Goal: Transaction & Acquisition: Download file/media

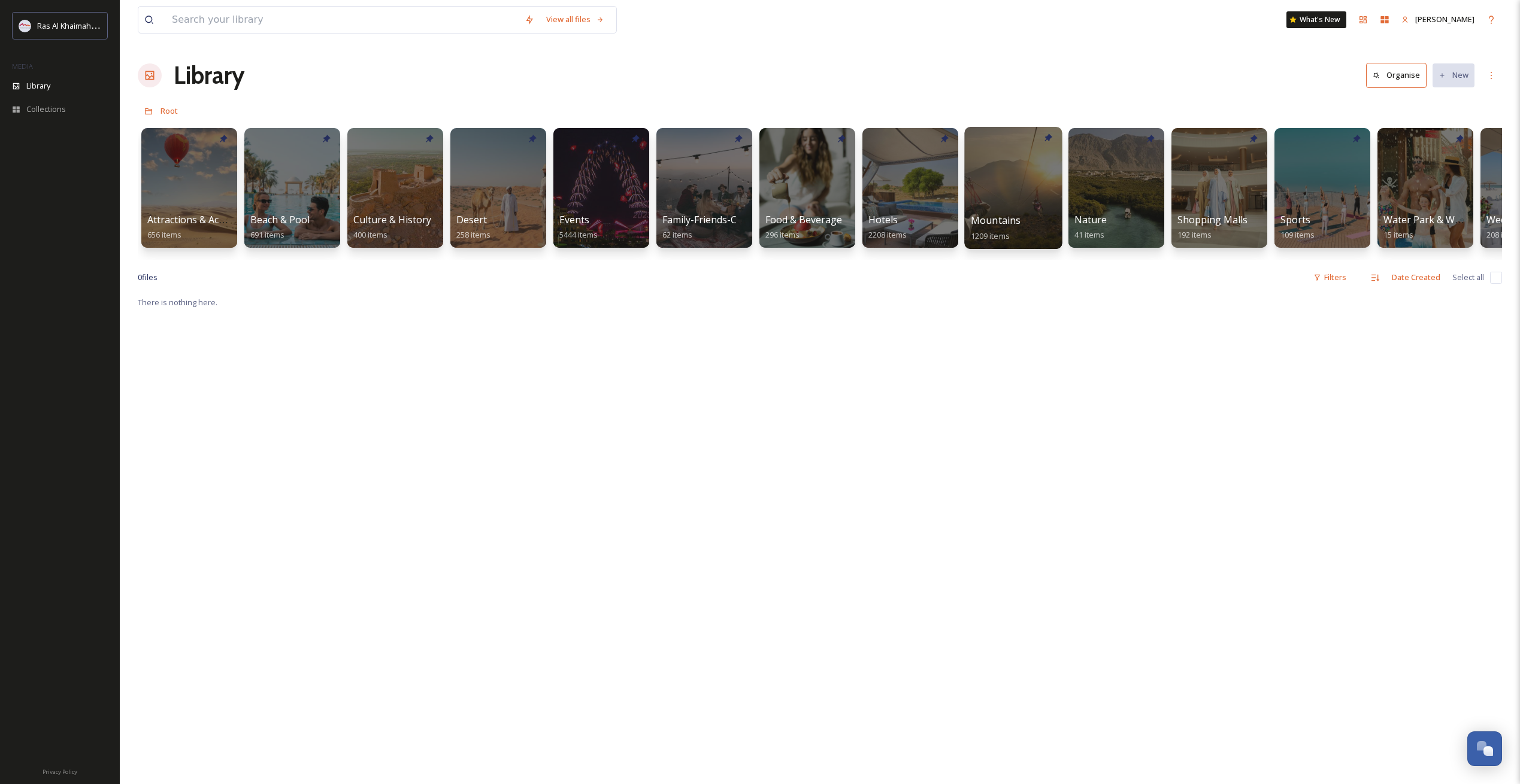
click at [1042, 202] on div at bounding box center [1013, 188] width 98 height 122
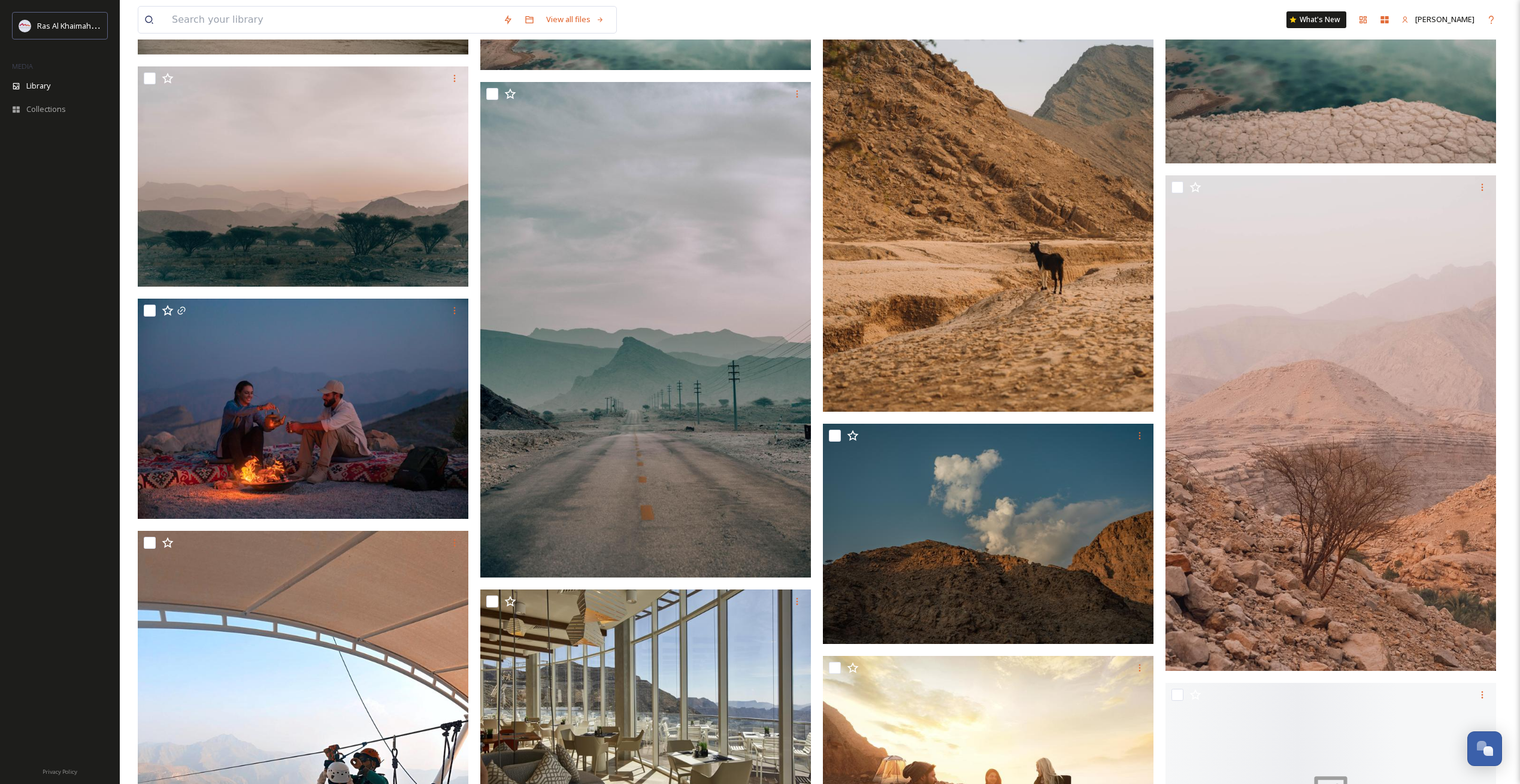
scroll to position [3885, 0]
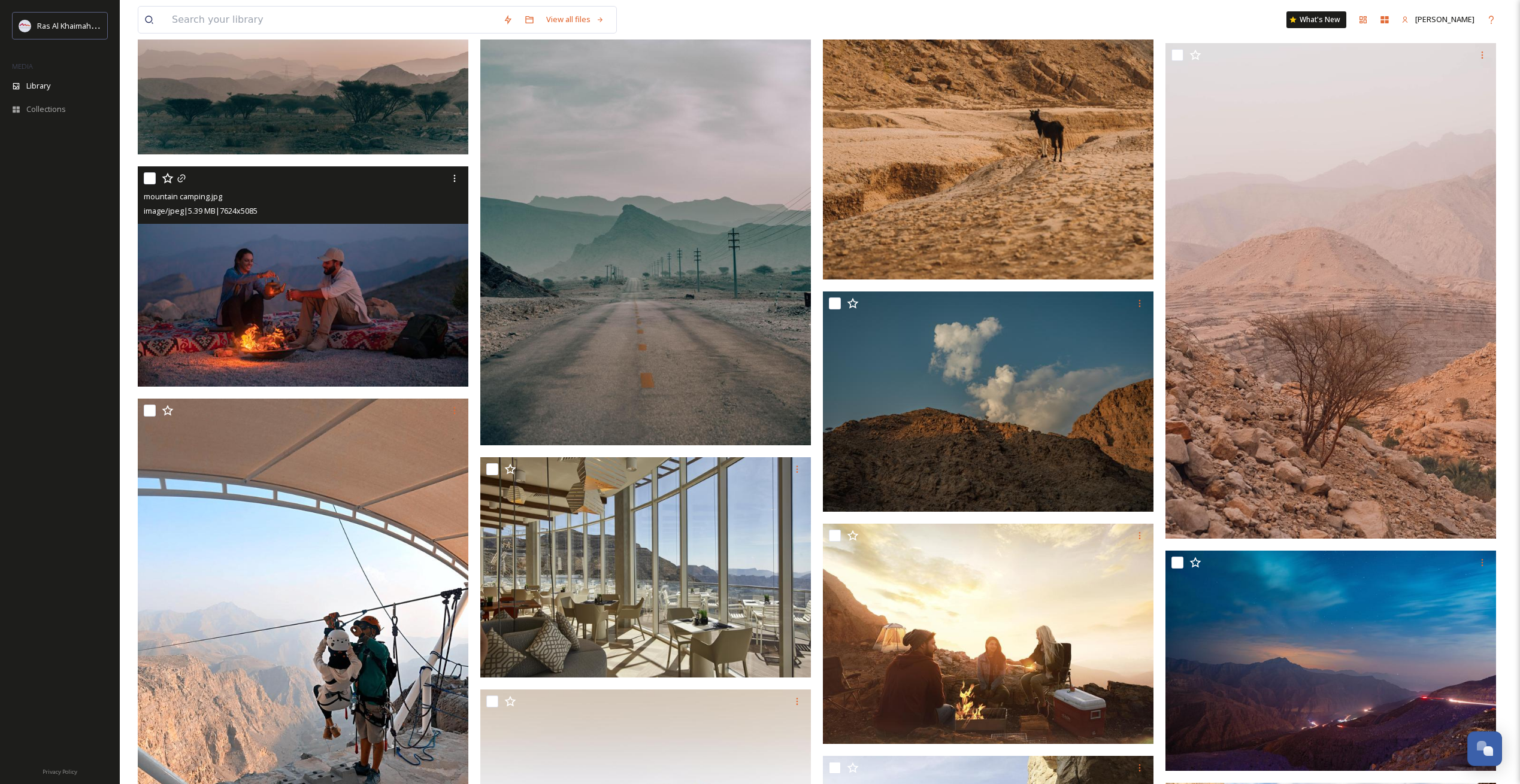
click at [366, 290] on img at bounding box center [302, 276] width 330 height 220
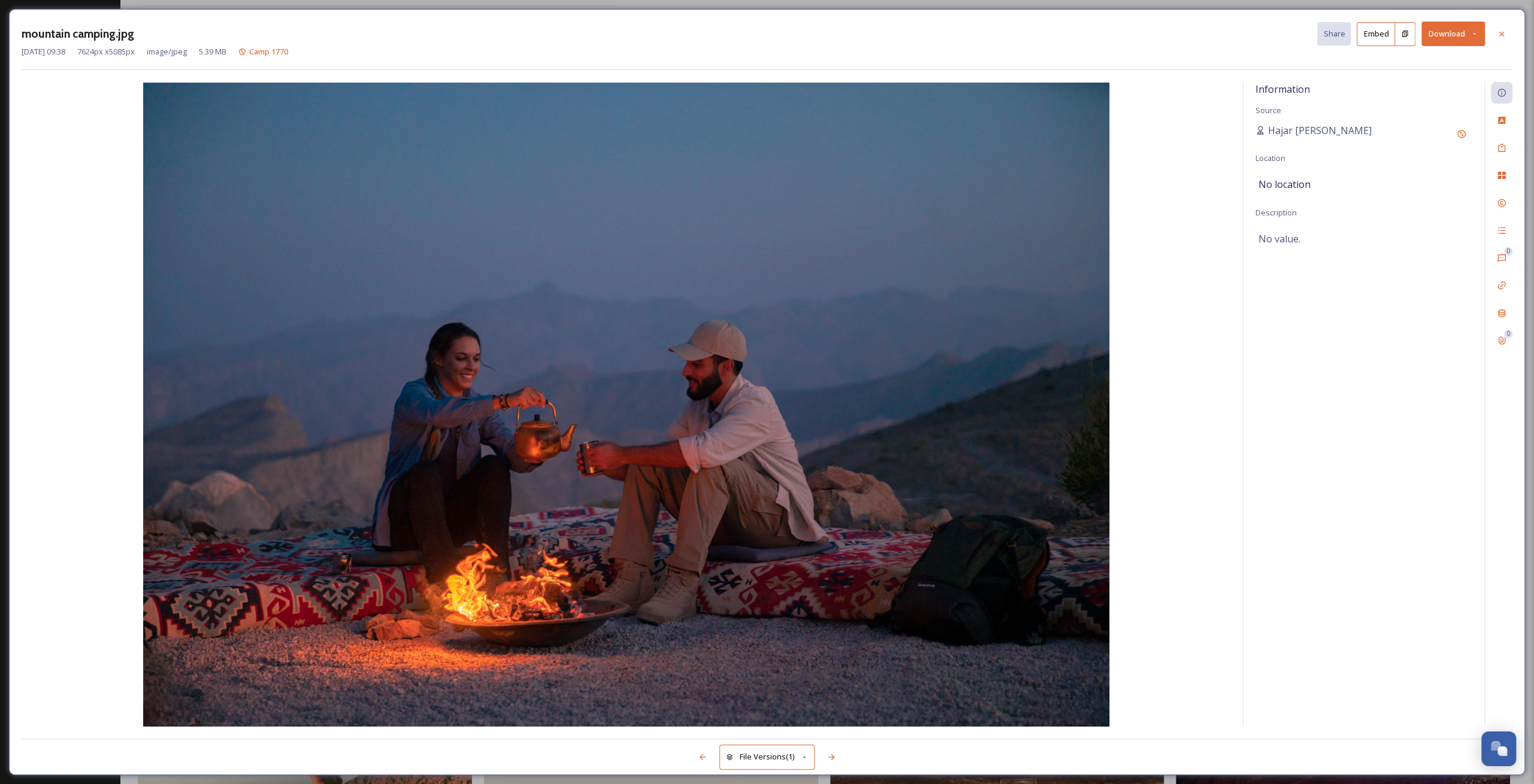
click at [1444, 41] on button "Download" at bounding box center [1452, 34] width 63 height 25
click at [1451, 108] on span "Download Medium (1080 x 720)" at bounding box center [1420, 109] width 110 height 11
click at [1502, 30] on icon at bounding box center [1501, 34] width 10 height 10
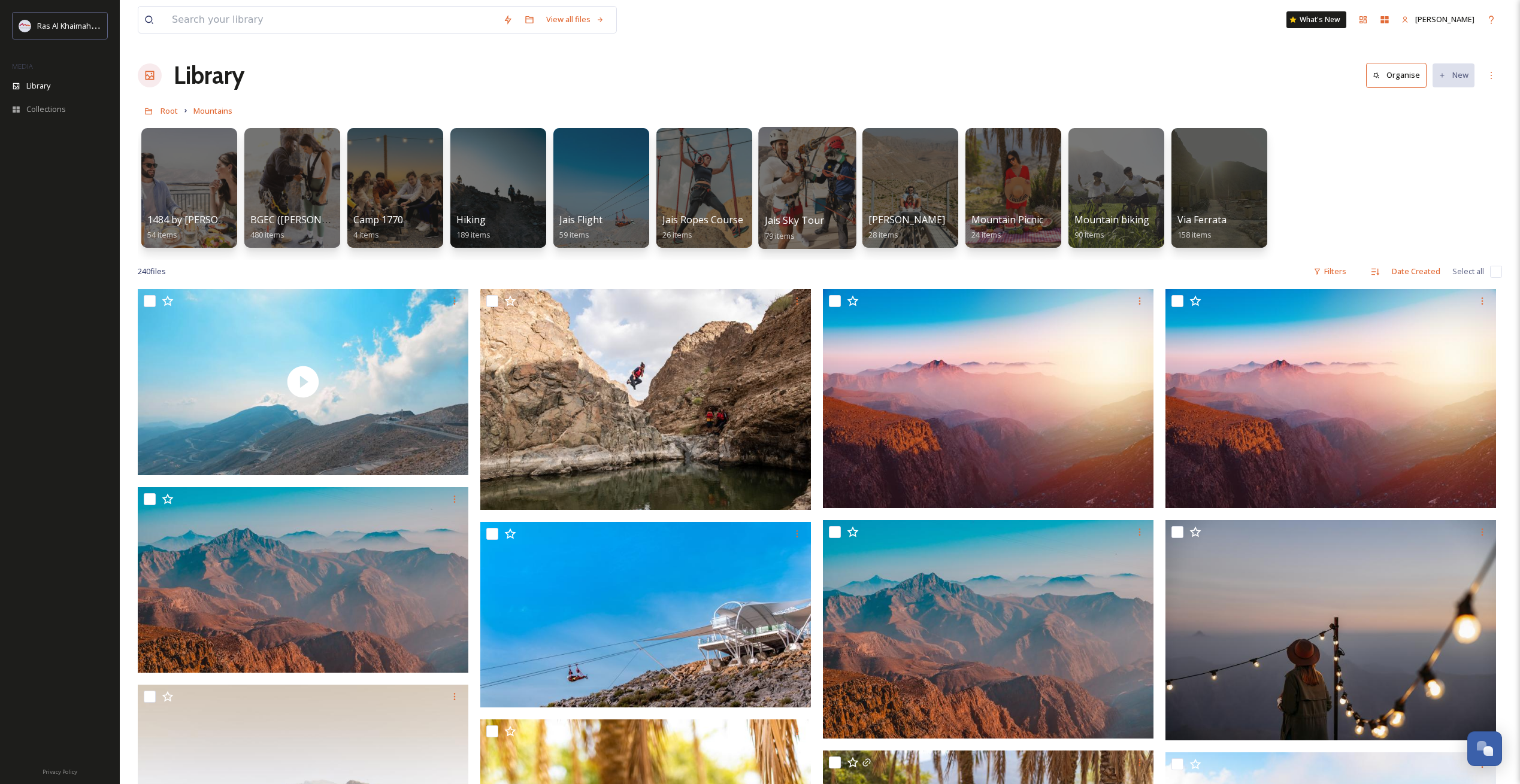
click at [837, 181] on div at bounding box center [807, 188] width 98 height 122
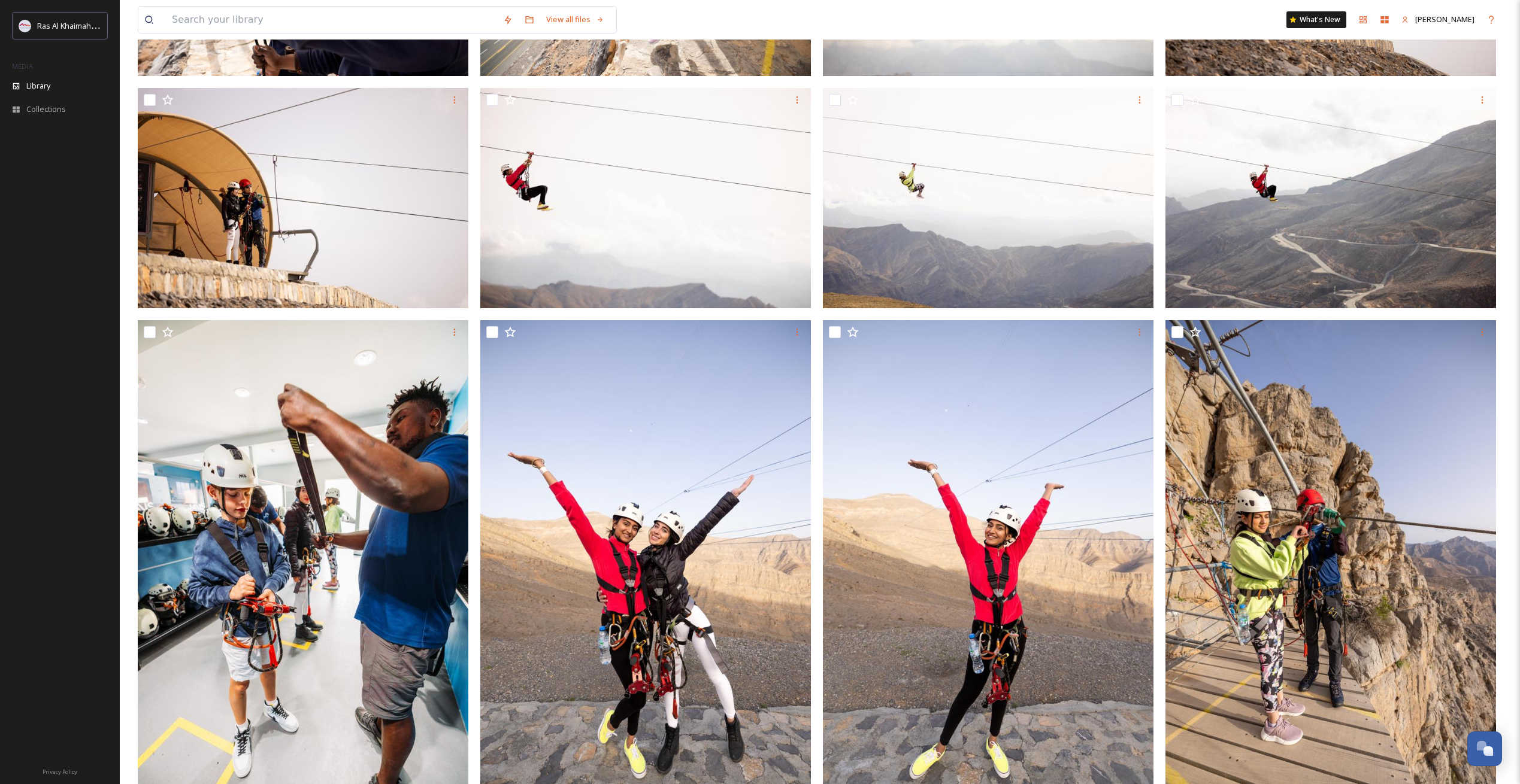
scroll to position [950, 0]
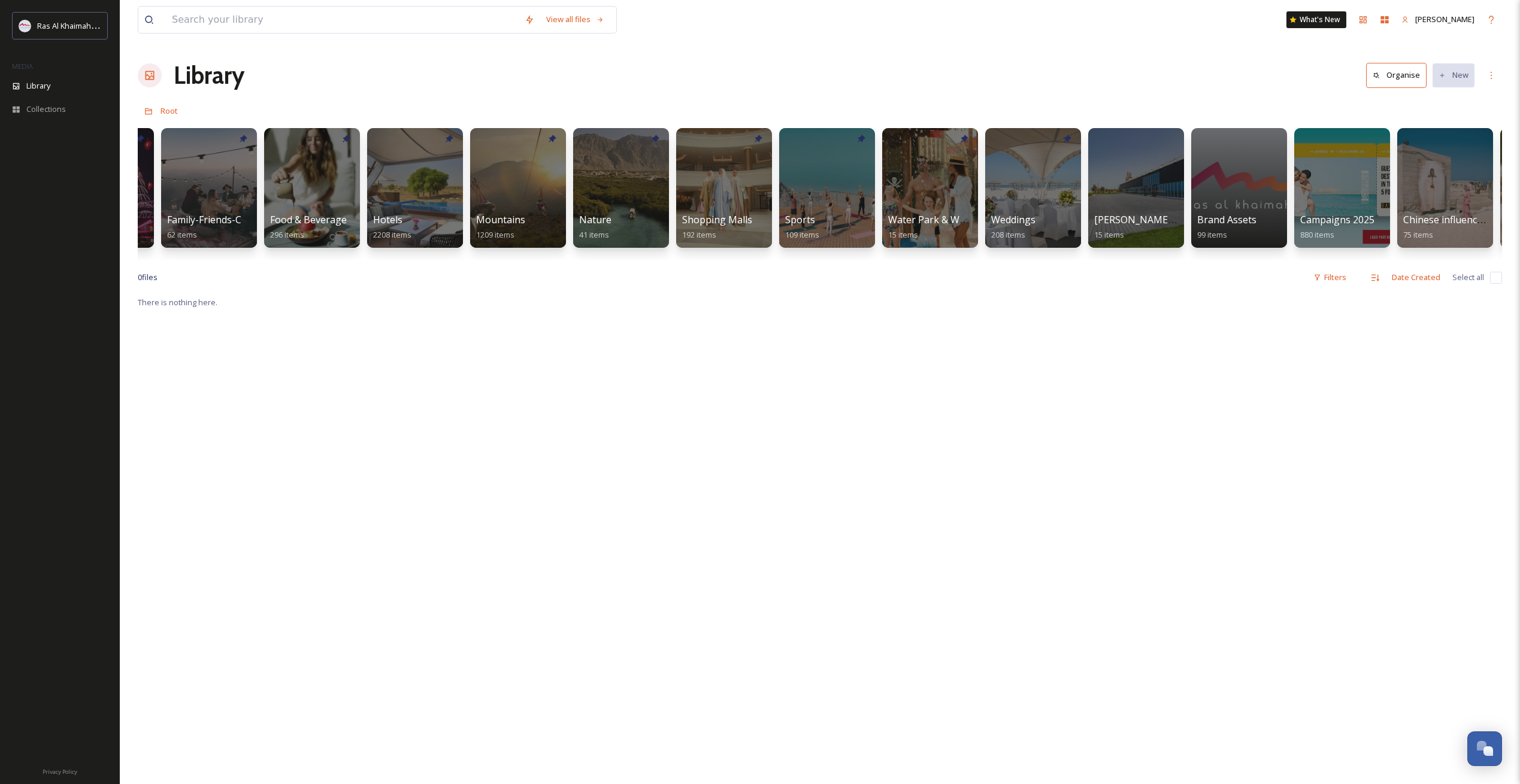
scroll to position [0, 438]
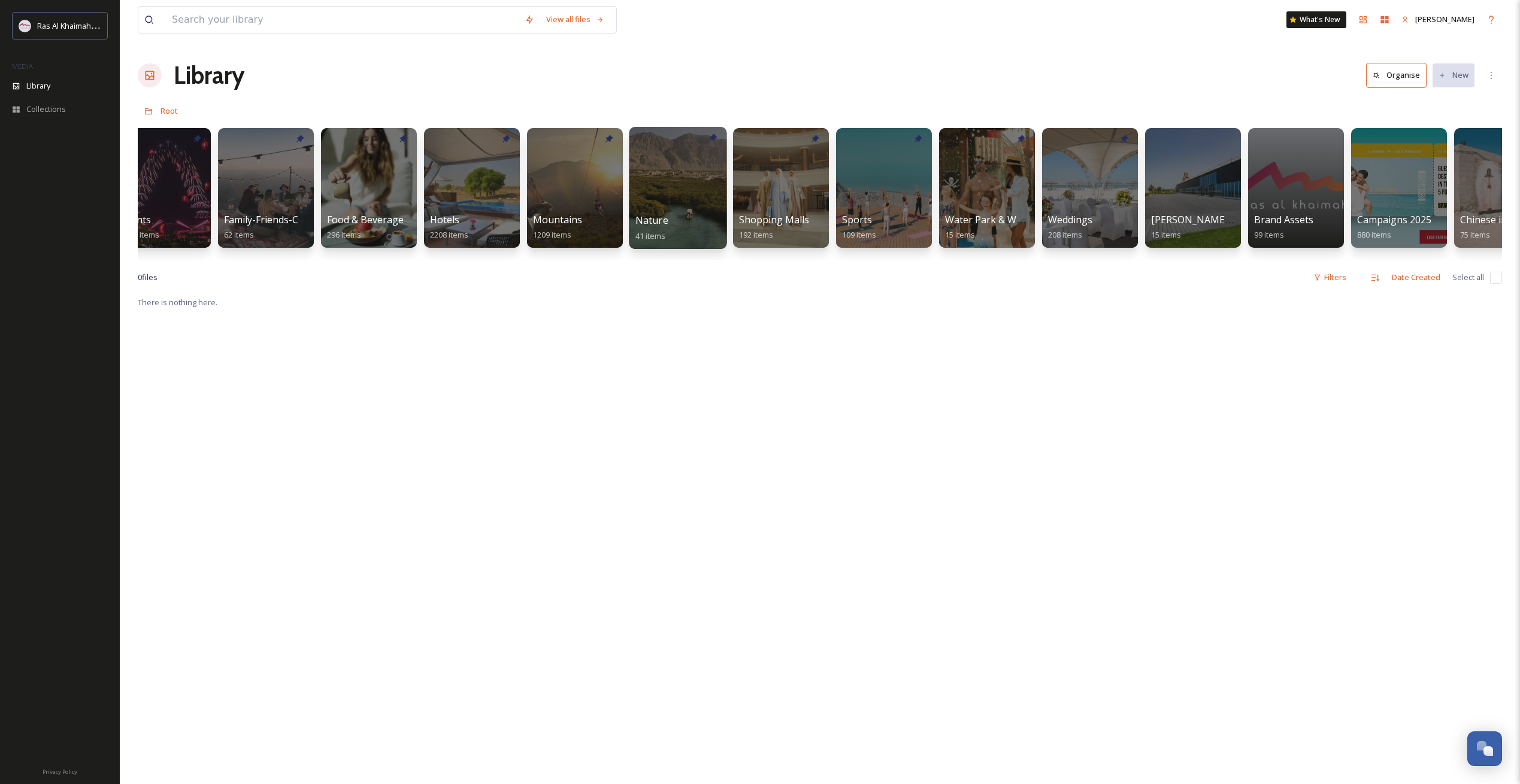
click at [674, 178] on div at bounding box center [678, 188] width 98 height 122
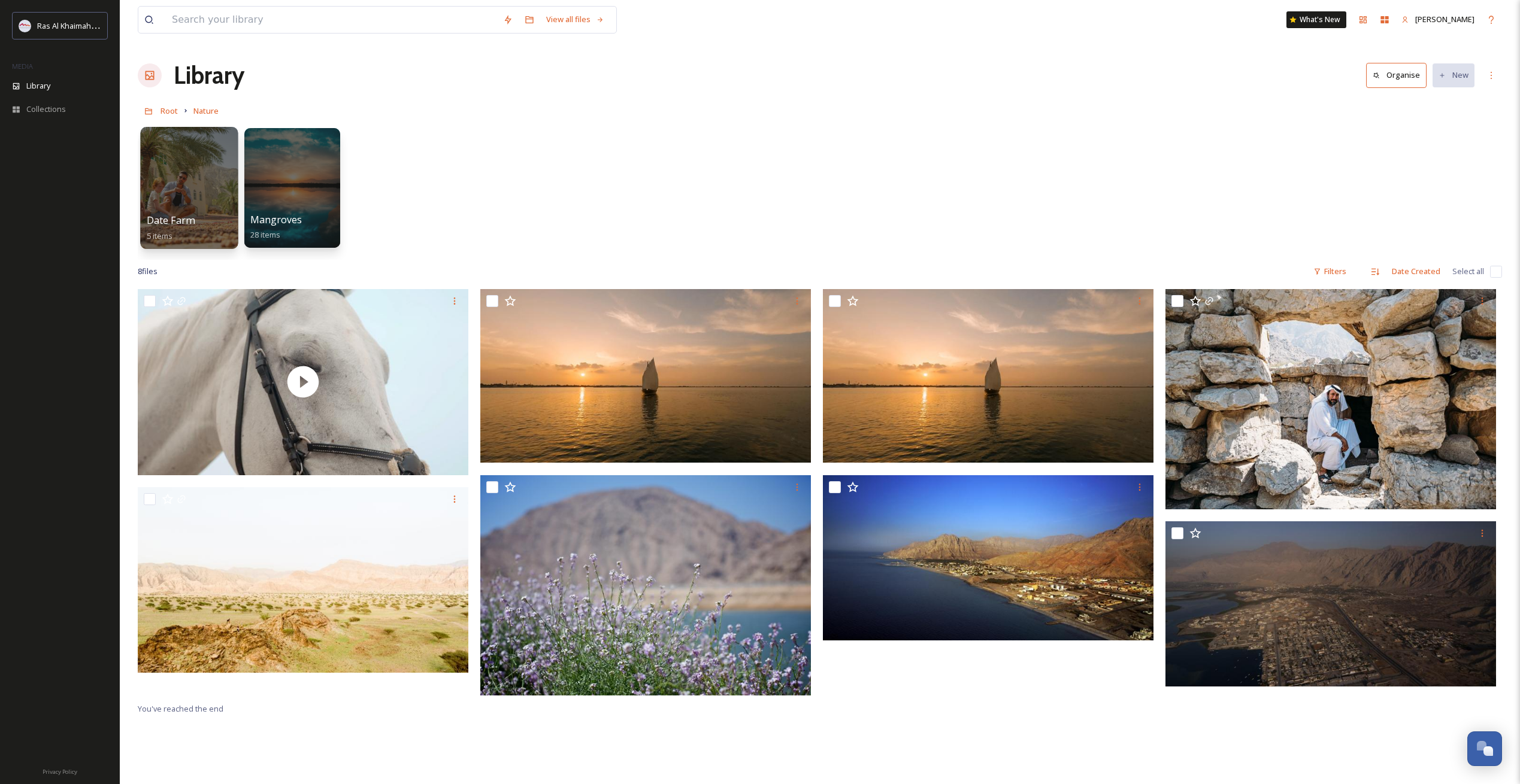
click at [181, 199] on div at bounding box center [189, 188] width 98 height 122
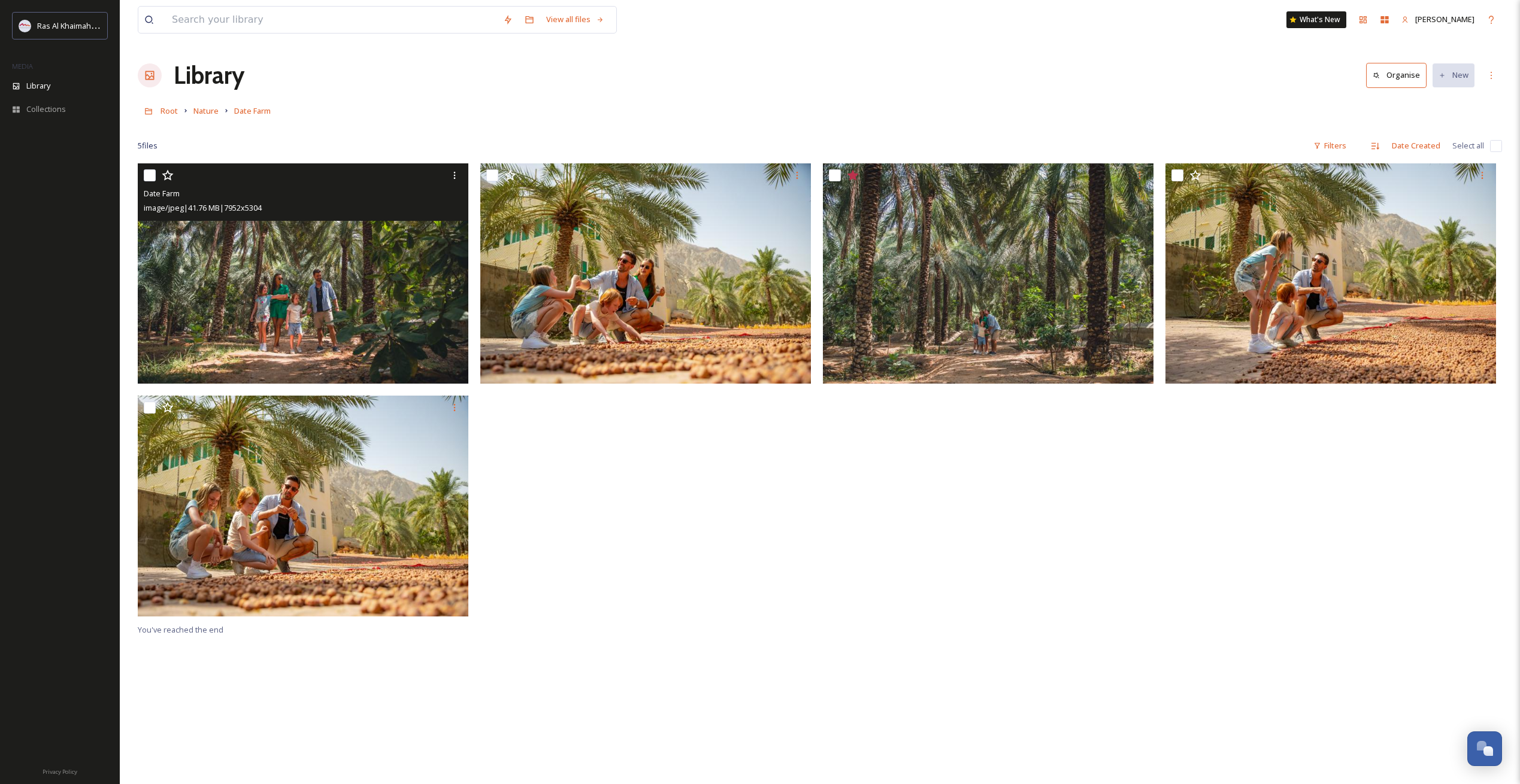
click at [441, 299] on img at bounding box center [302, 273] width 330 height 220
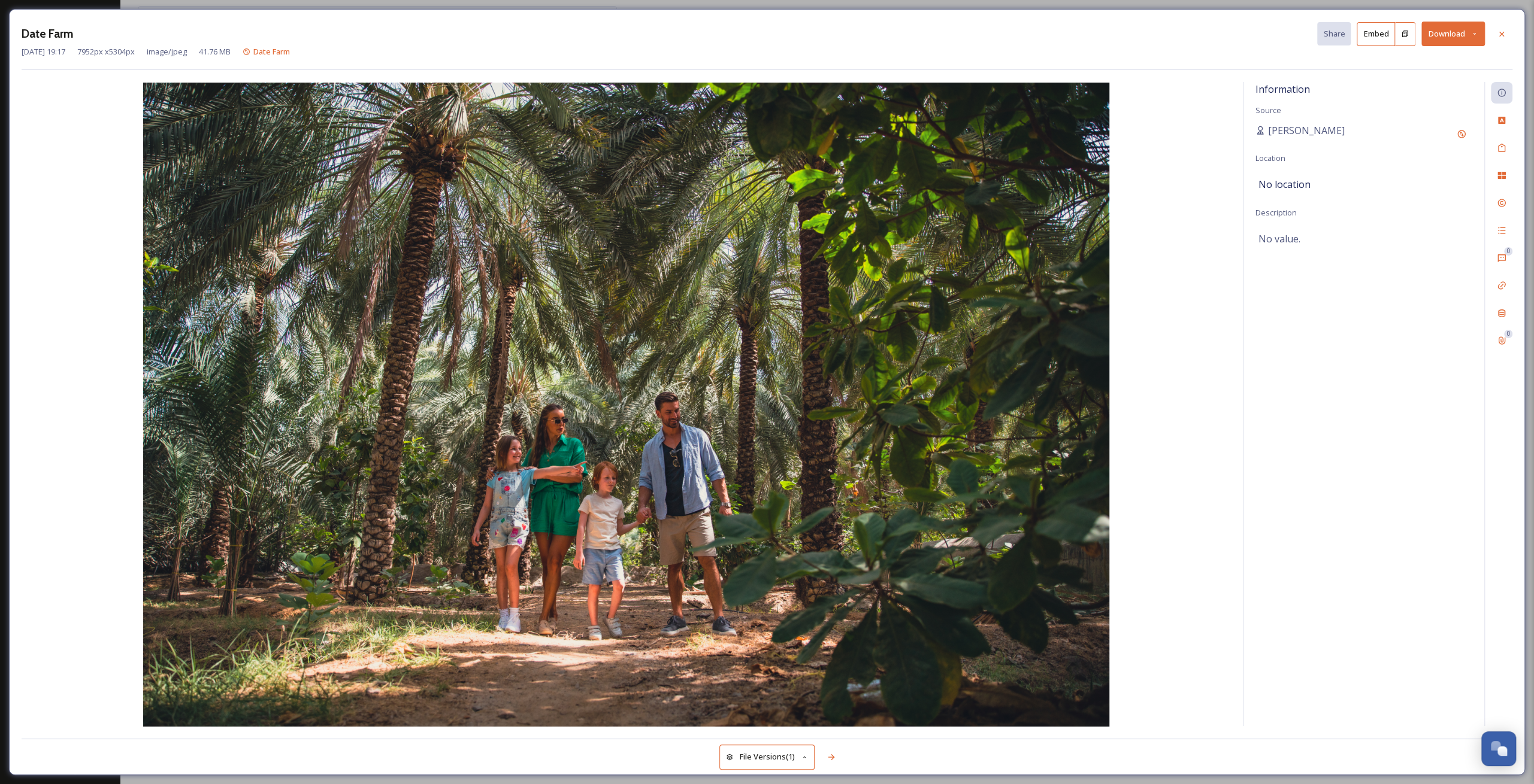
click at [1474, 41] on button "Download" at bounding box center [1452, 34] width 63 height 25
click at [1459, 109] on span "Download Medium (1080 x 720)" at bounding box center [1420, 109] width 110 height 11
click at [1499, 34] on icon at bounding box center [1501, 34] width 10 height 10
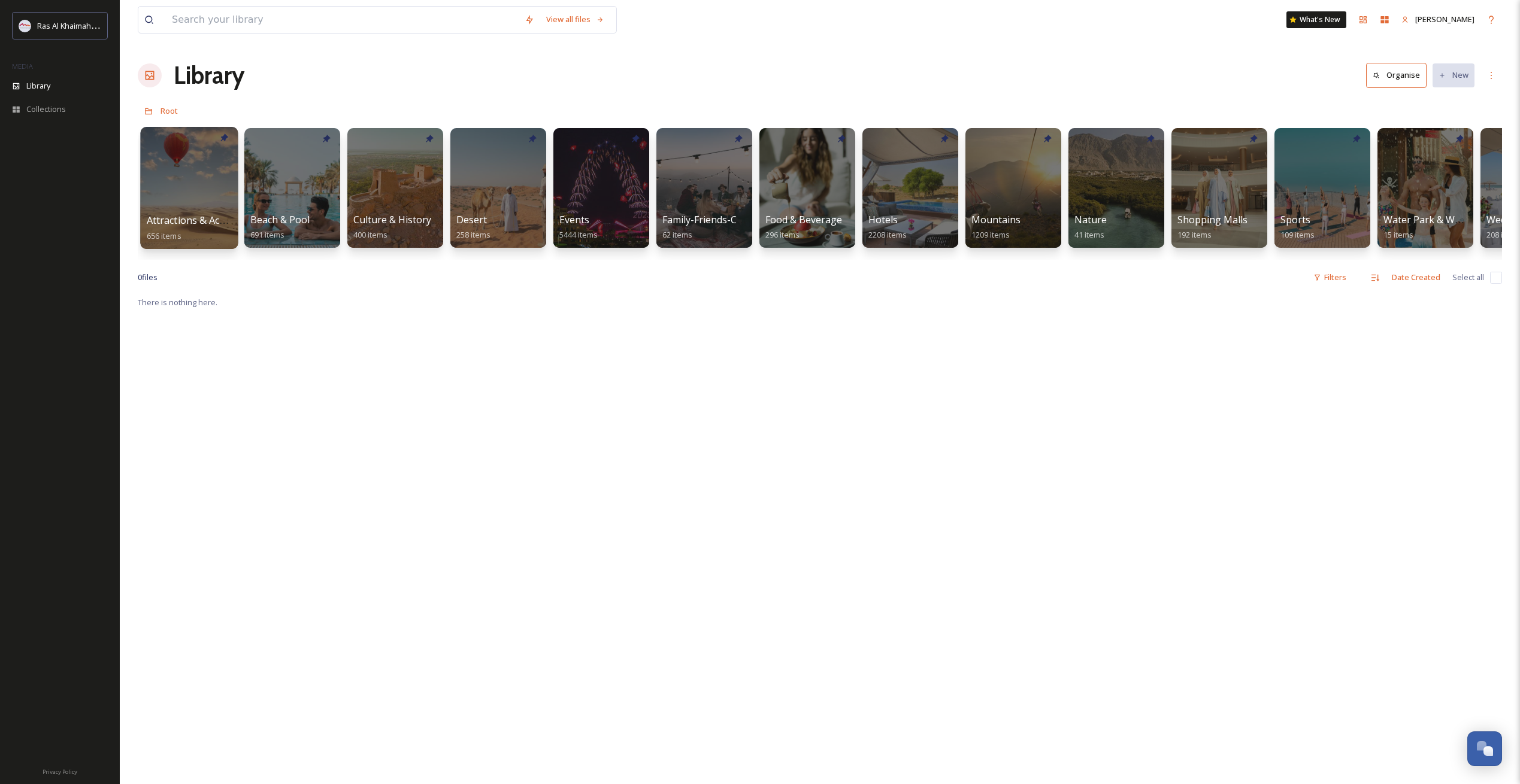
click at [193, 195] on div at bounding box center [189, 188] width 98 height 122
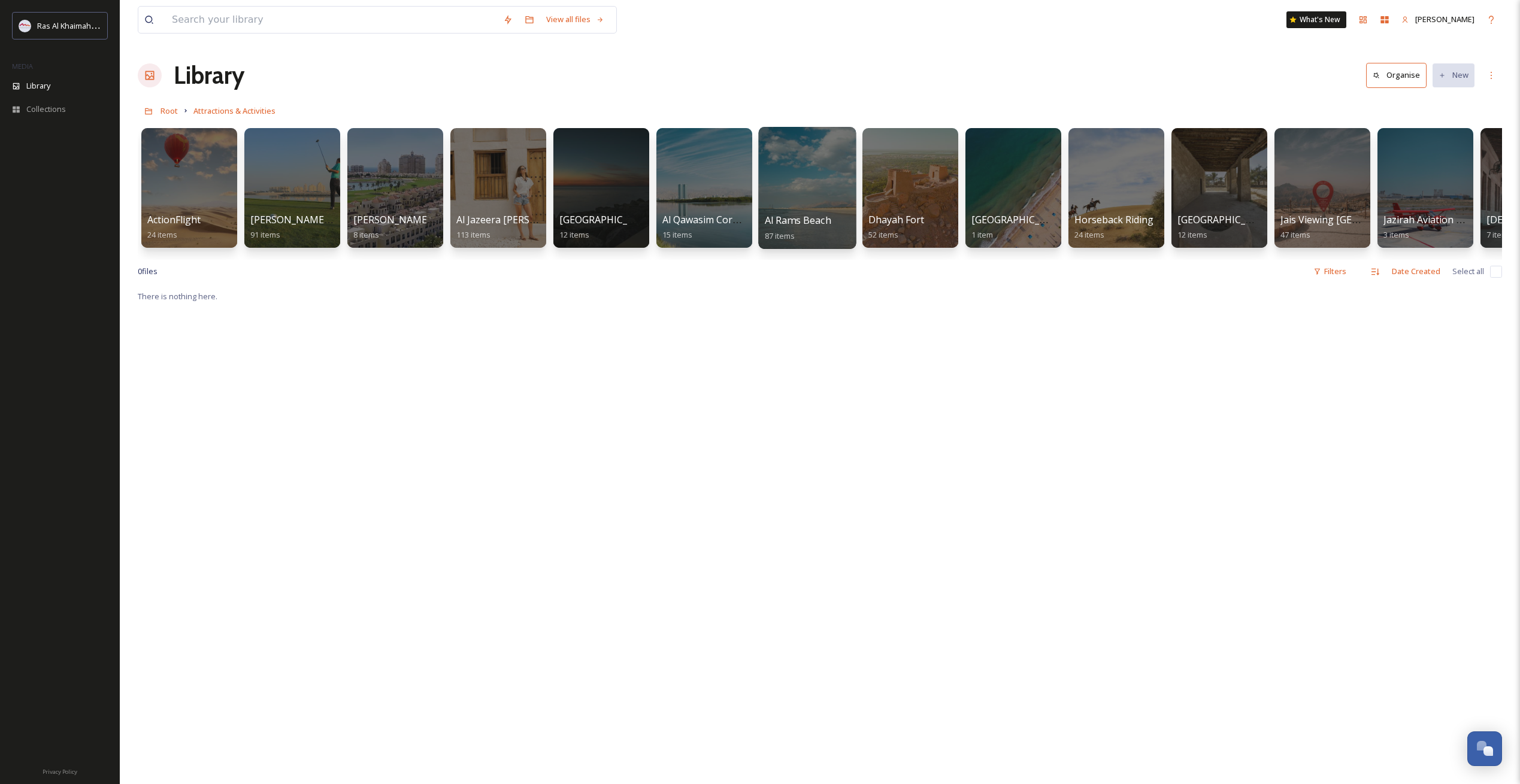
click at [832, 179] on div at bounding box center [807, 188] width 98 height 122
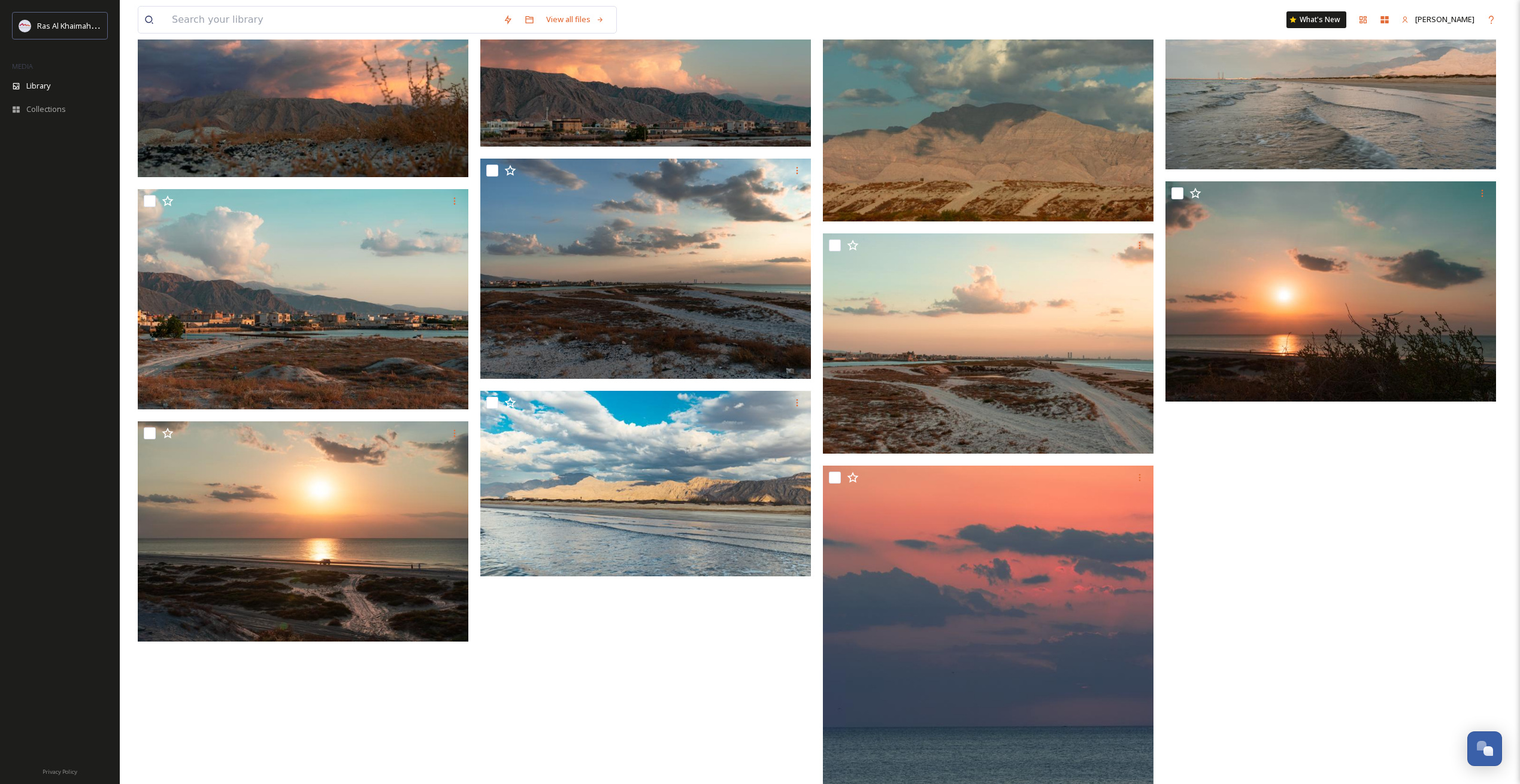
scroll to position [2013, 0]
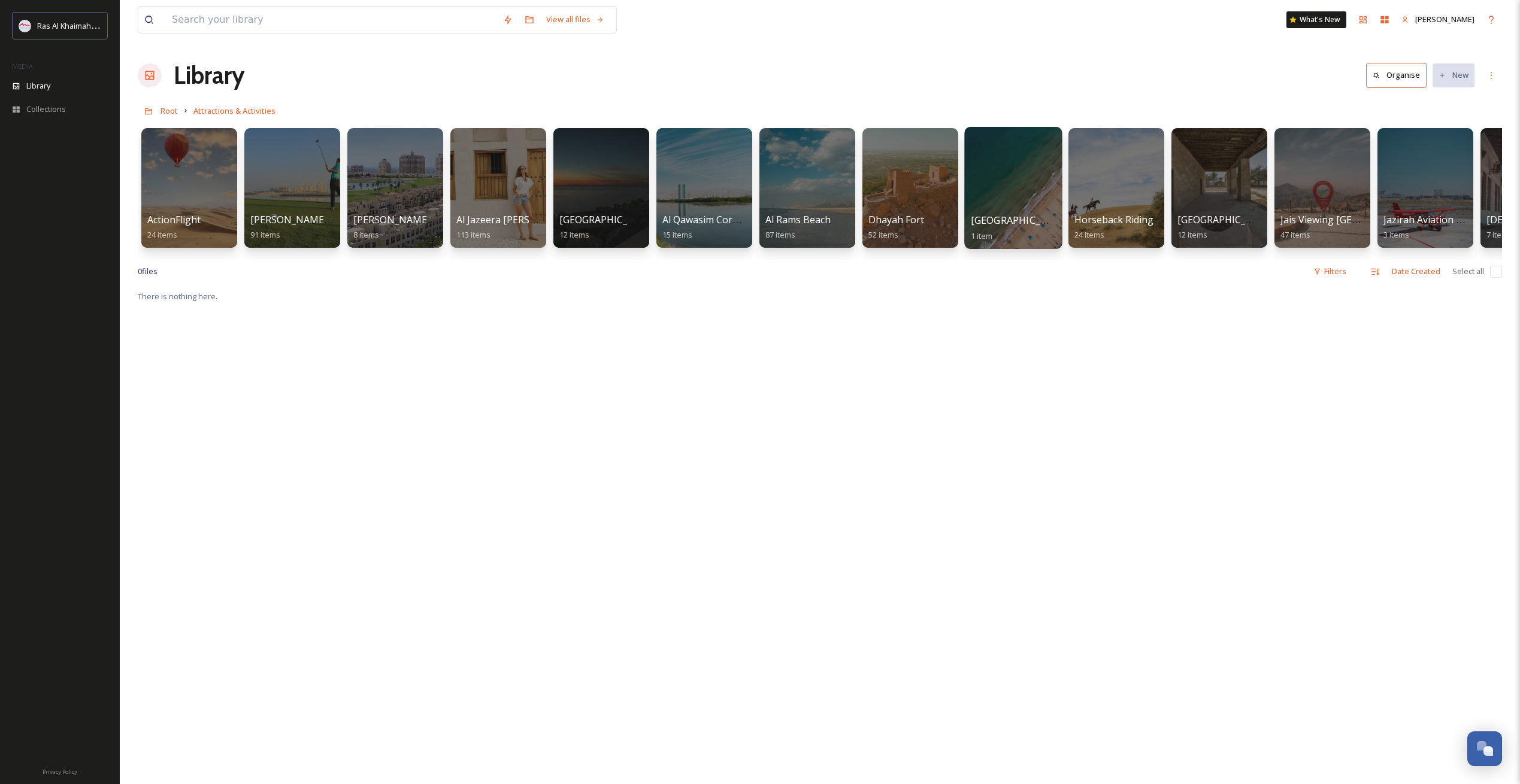
click at [1027, 206] on div at bounding box center [1013, 188] width 98 height 122
click at [616, 186] on div at bounding box center [601, 188] width 98 height 122
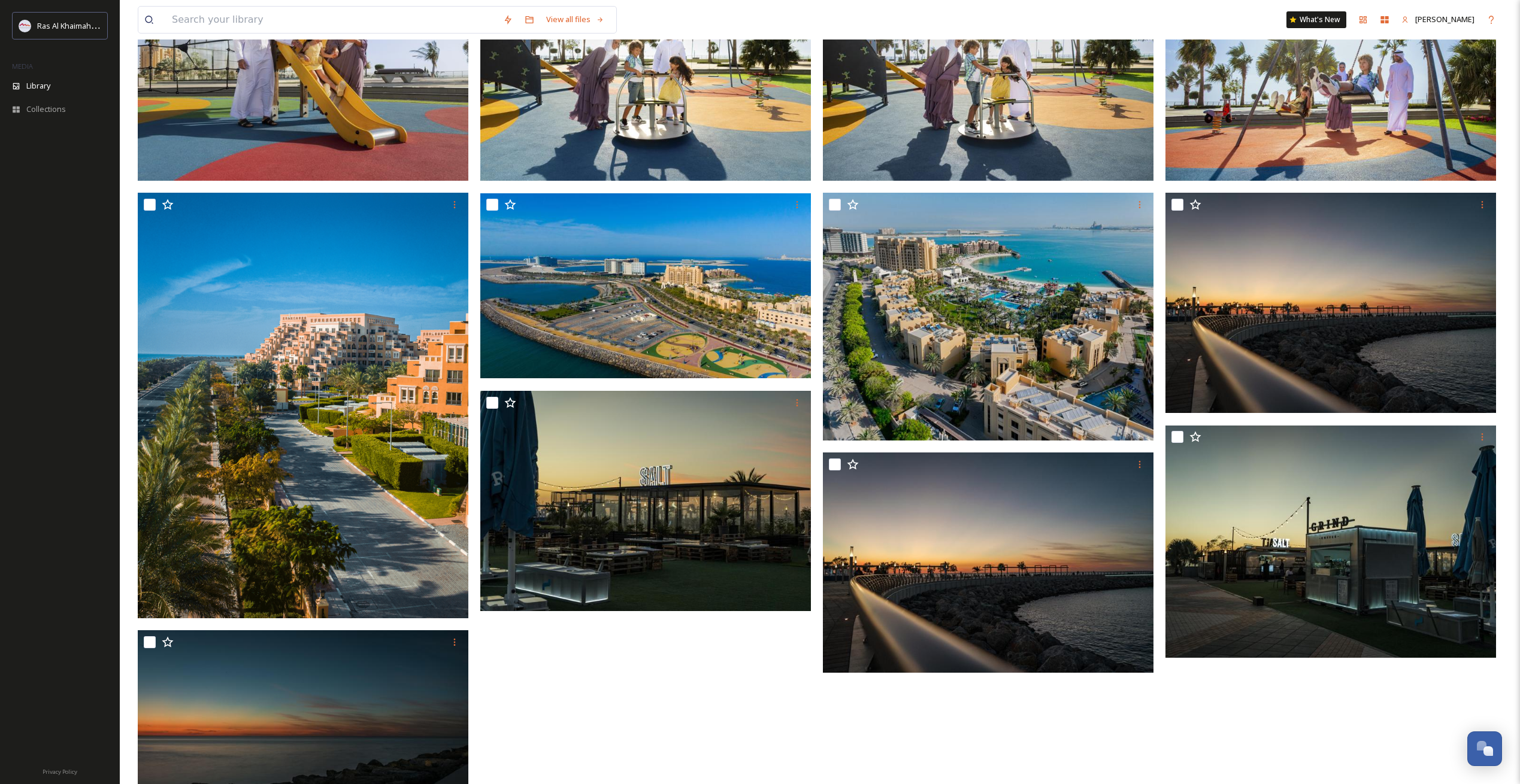
scroll to position [289, 0]
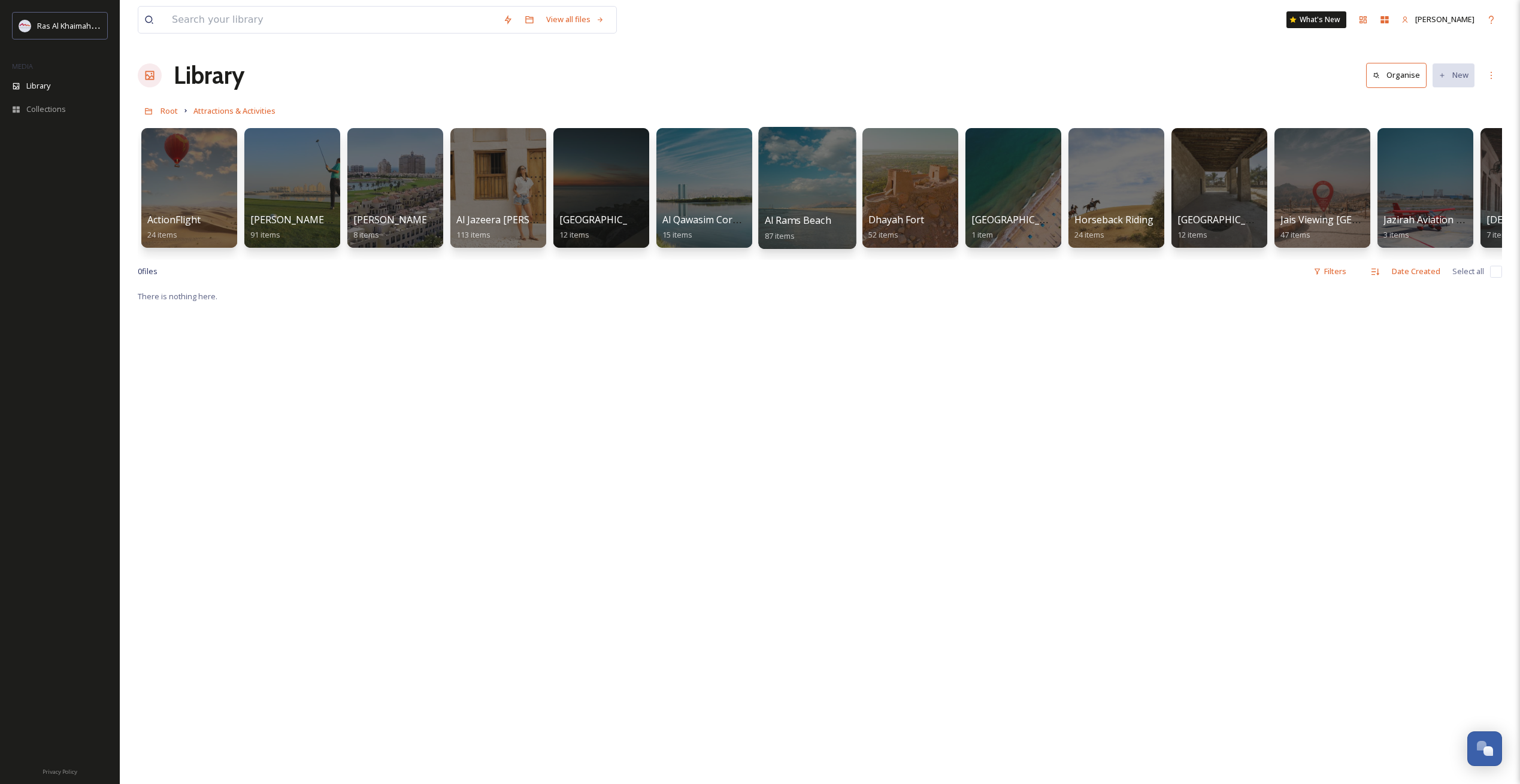
click at [814, 190] on div at bounding box center [807, 188] width 98 height 122
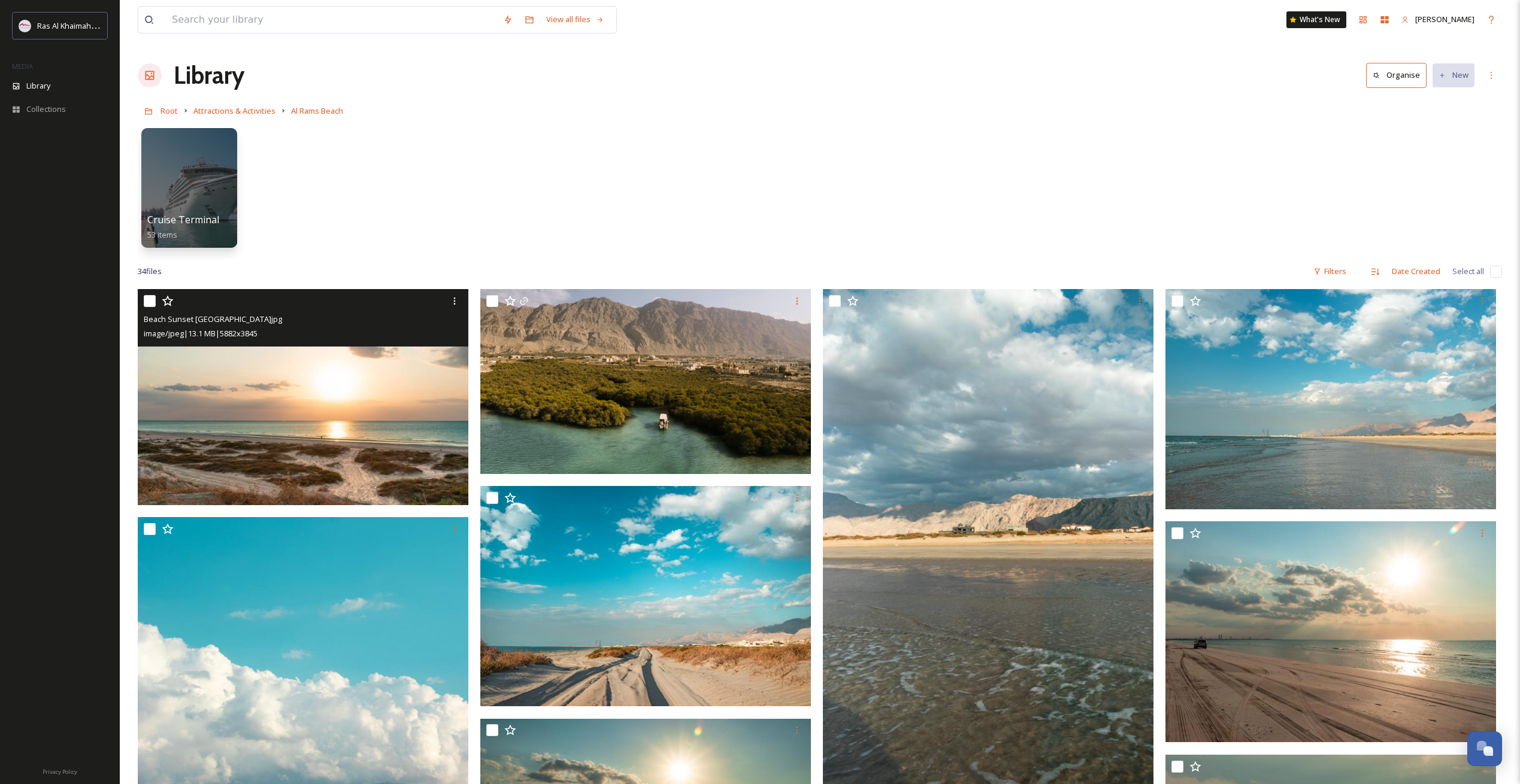
click at [410, 407] on img at bounding box center [302, 397] width 330 height 216
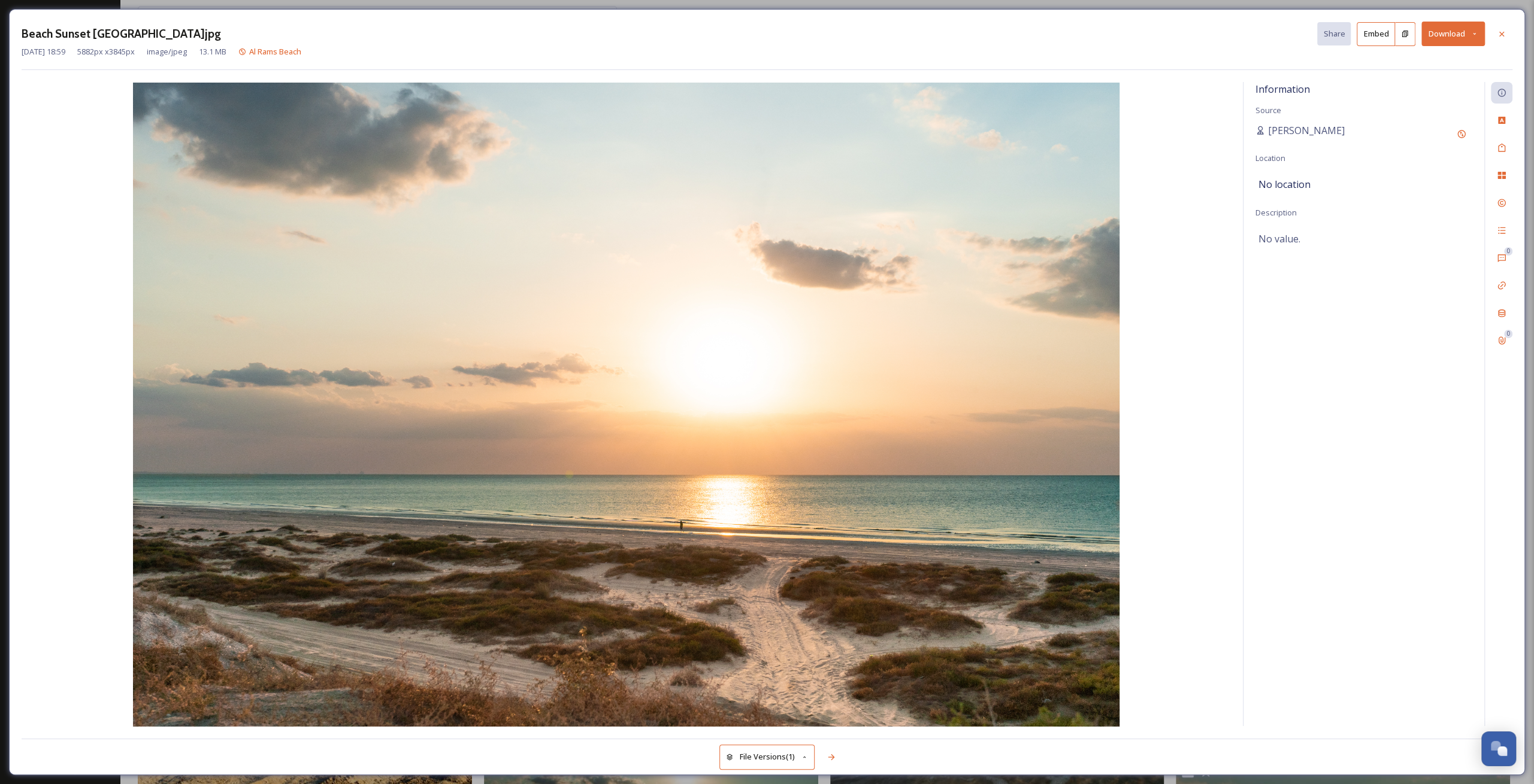
click at [1475, 37] on icon at bounding box center [1474, 34] width 8 height 8
click at [1446, 106] on span "Download Medium (1080 x 706)" at bounding box center [1420, 109] width 110 height 11
click at [1501, 26] on div at bounding box center [1501, 34] width 22 height 22
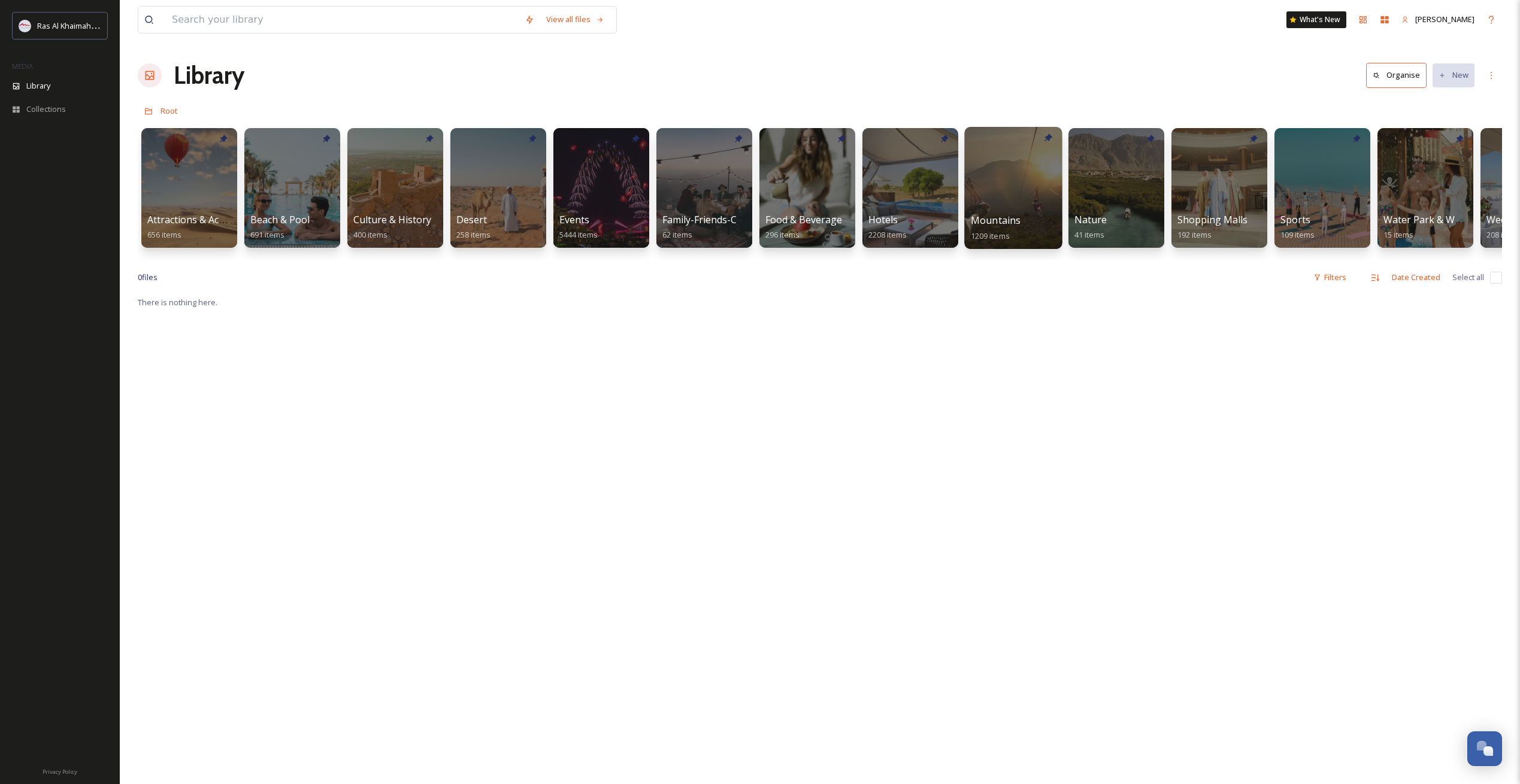
click at [1009, 209] on div at bounding box center [1013, 188] width 98 height 122
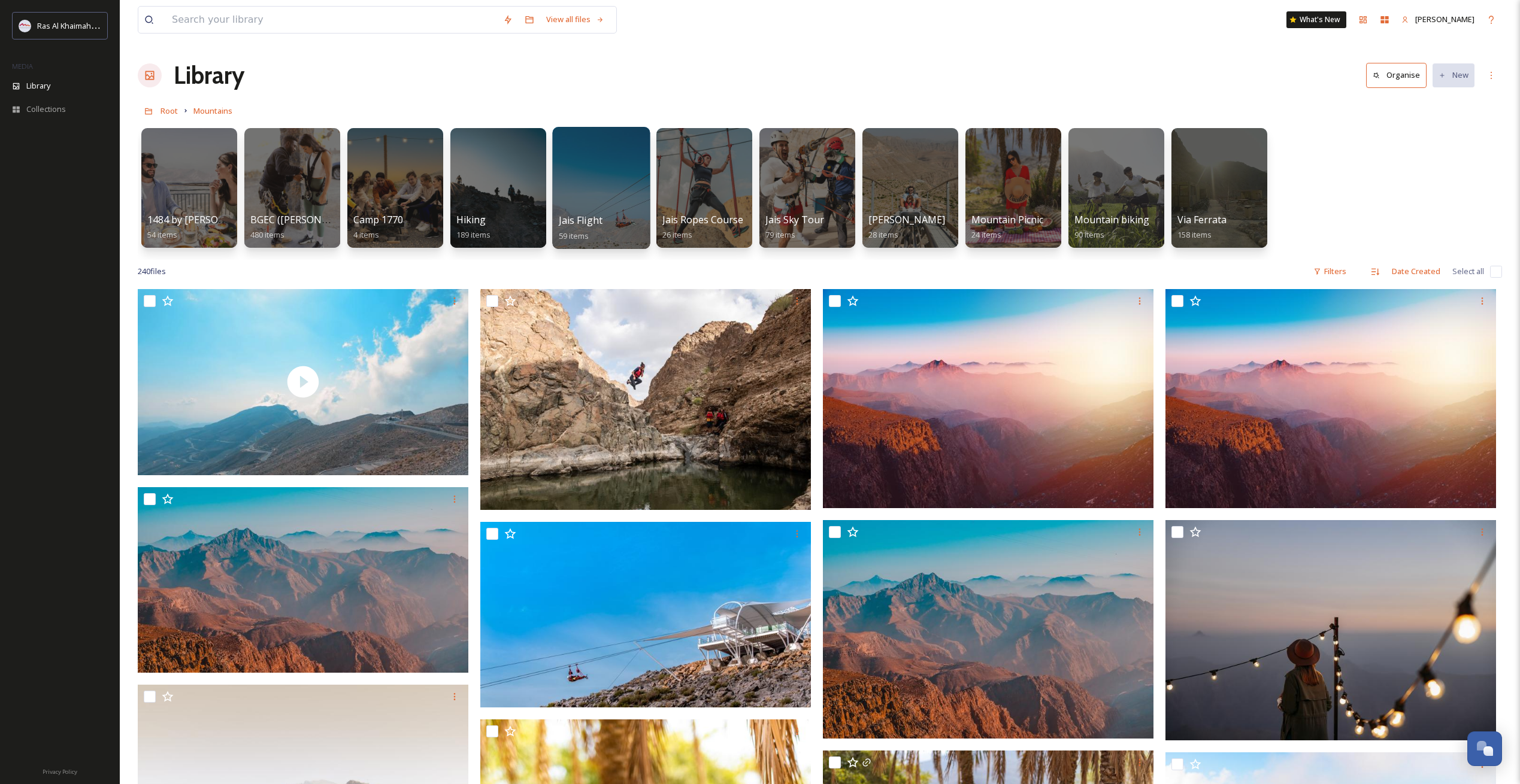
click at [602, 190] on div at bounding box center [601, 188] width 98 height 122
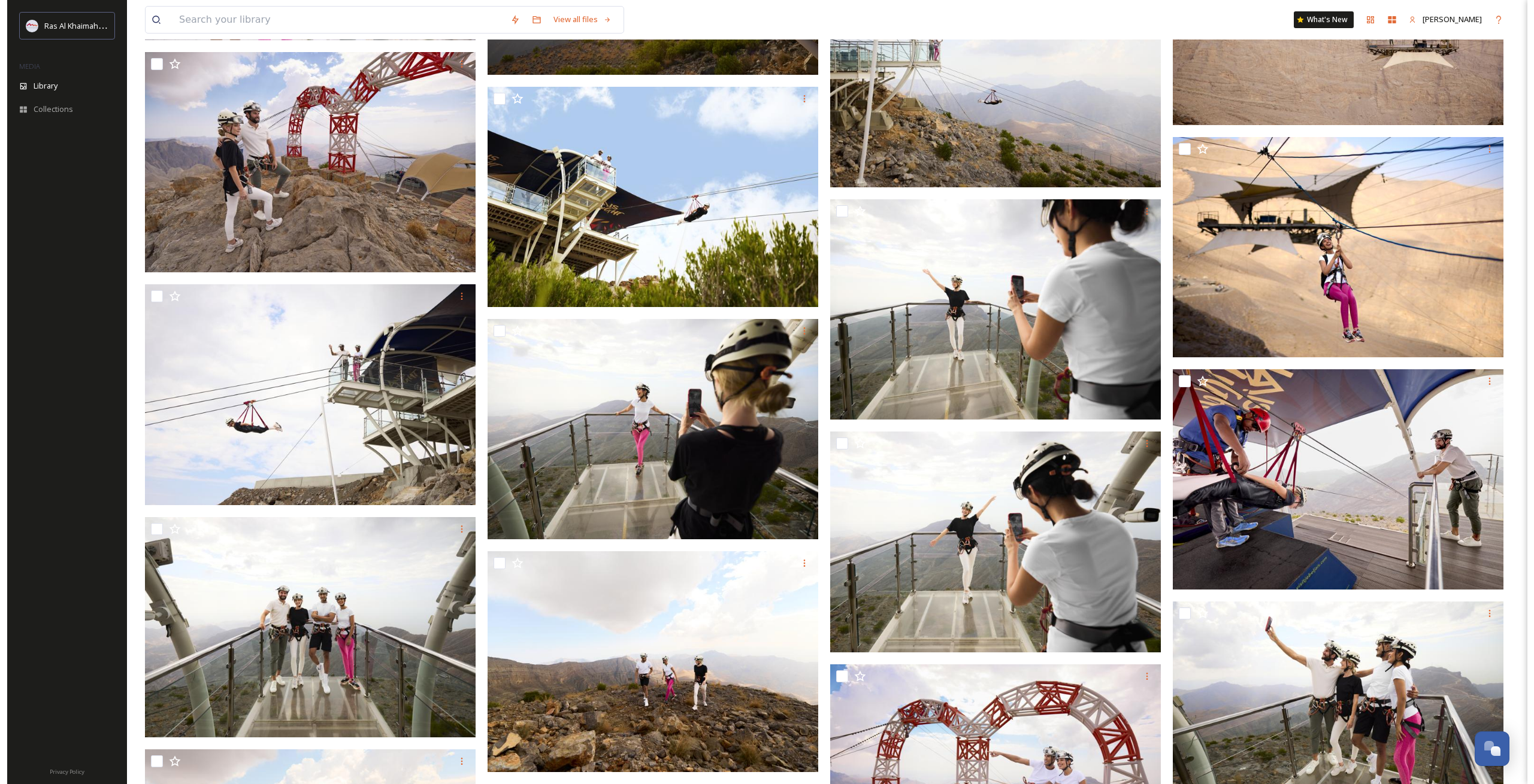
scroll to position [996, 0]
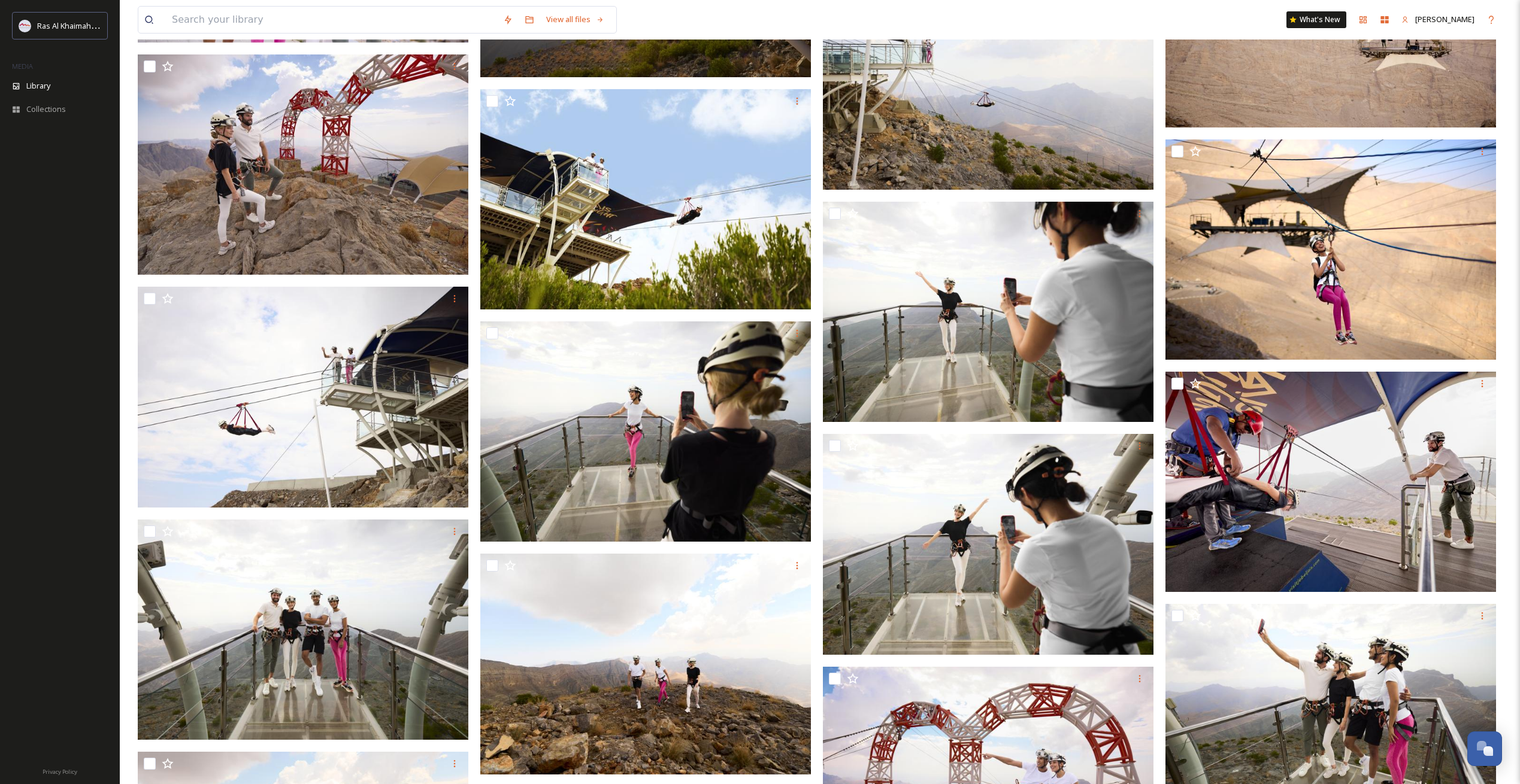
click at [1055, 130] on img at bounding box center [987, 79] width 330 height 220
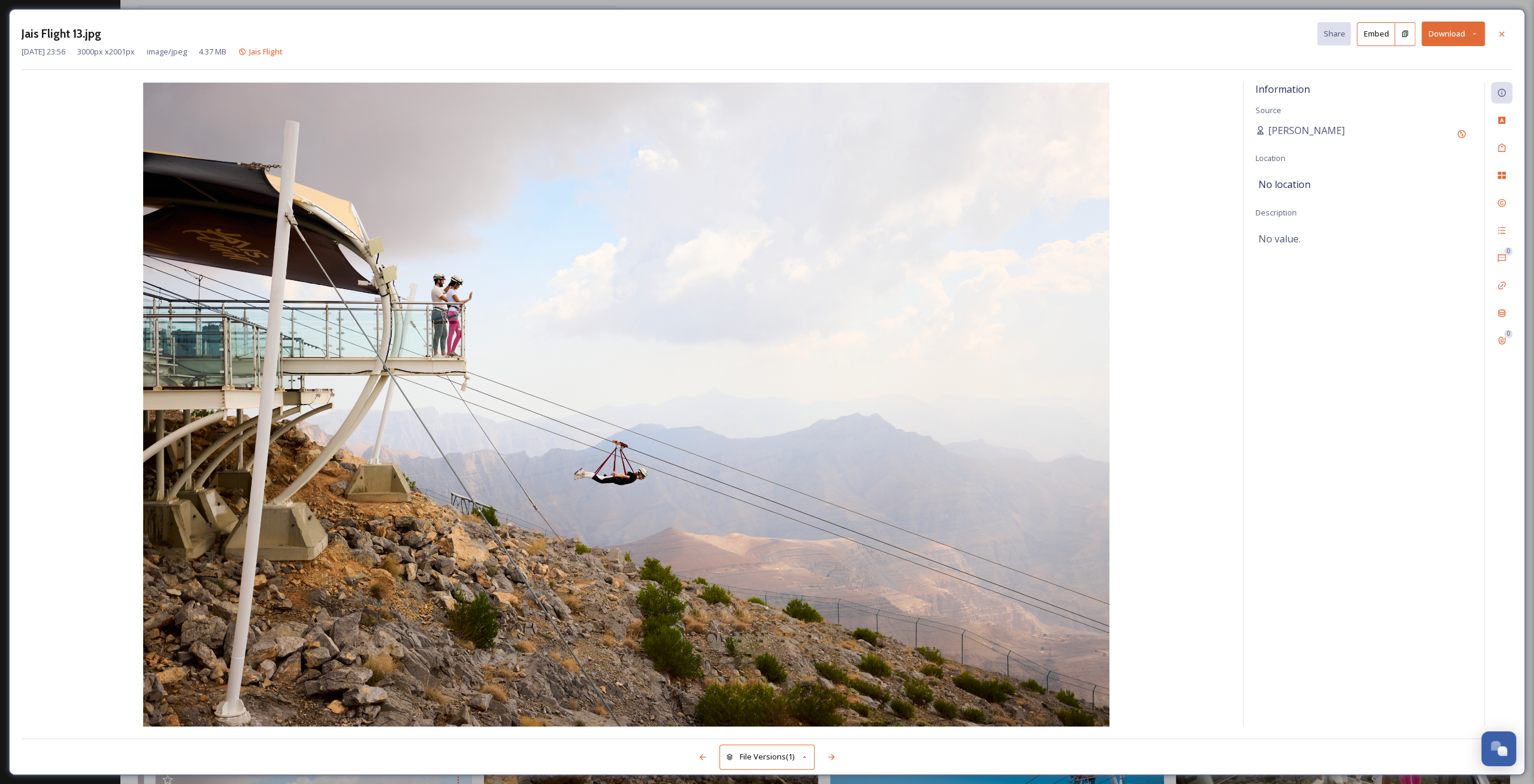
click at [1477, 40] on button "Download" at bounding box center [1452, 34] width 63 height 25
click at [1463, 108] on span "Download Medium (1080 x 720)" at bounding box center [1420, 109] width 110 height 11
